Goal: Navigation & Orientation: Go to known website

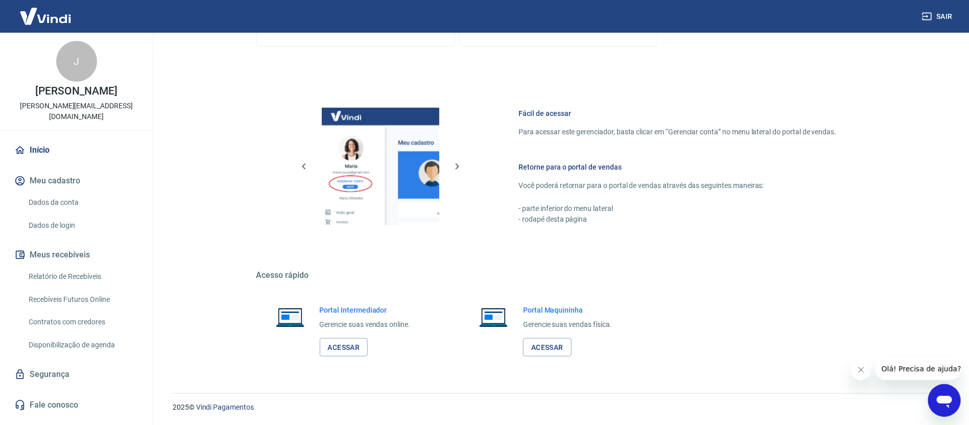
click at [464, 206] on div "Fácil de acessar Para acessar este gerenciador, basta clicar em “Gerenciar cont…" at bounding box center [558, 164] width 605 height 171
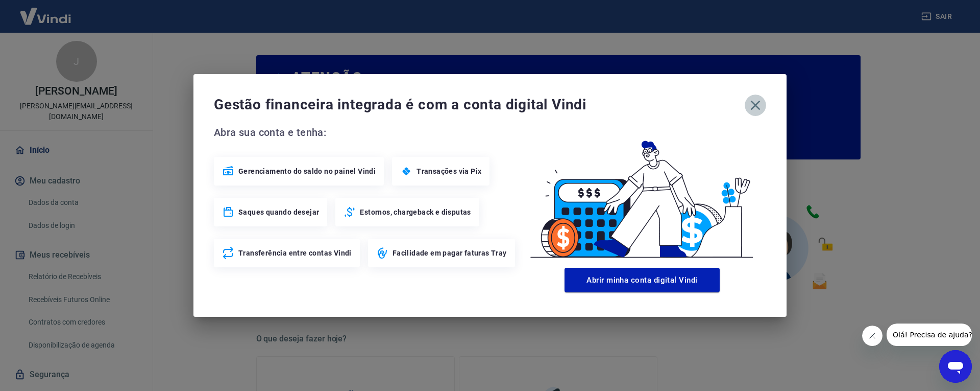
click at [752, 100] on icon "button" at bounding box center [755, 105] width 16 height 16
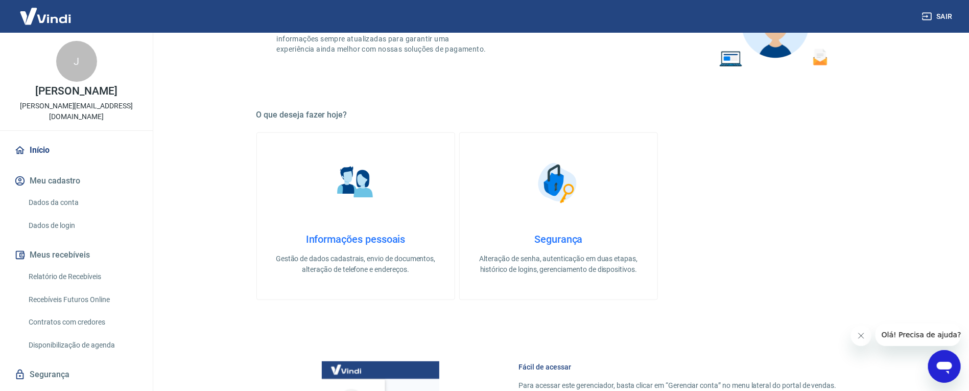
scroll to position [512, 0]
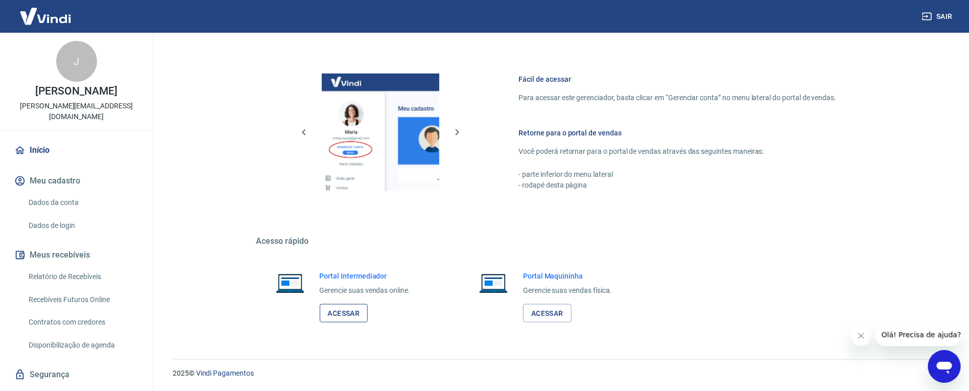
click at [346, 308] on link "Acessar" at bounding box center [344, 313] width 49 height 19
